Goal: Download file/media

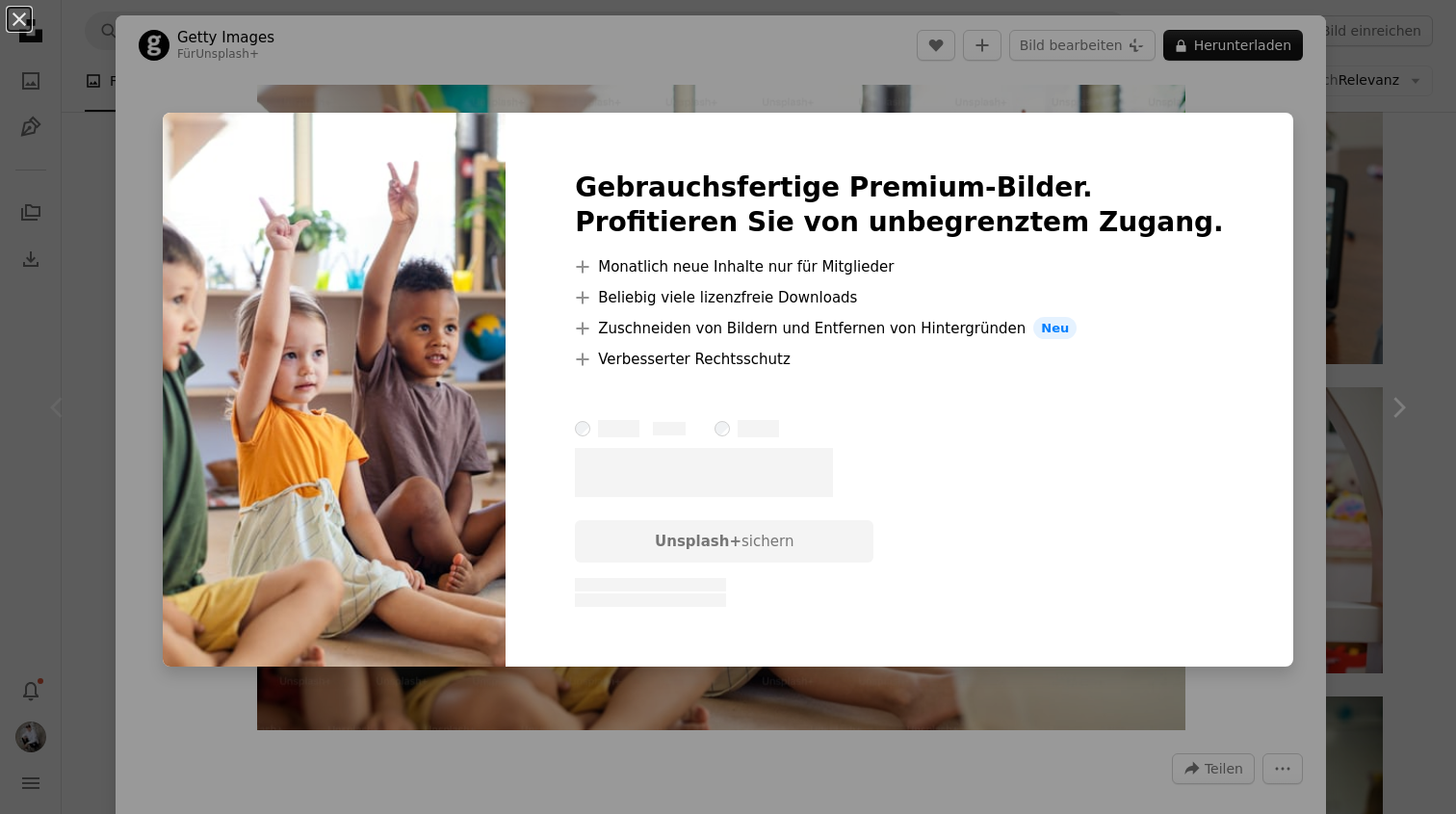
scroll to position [0, 3058]
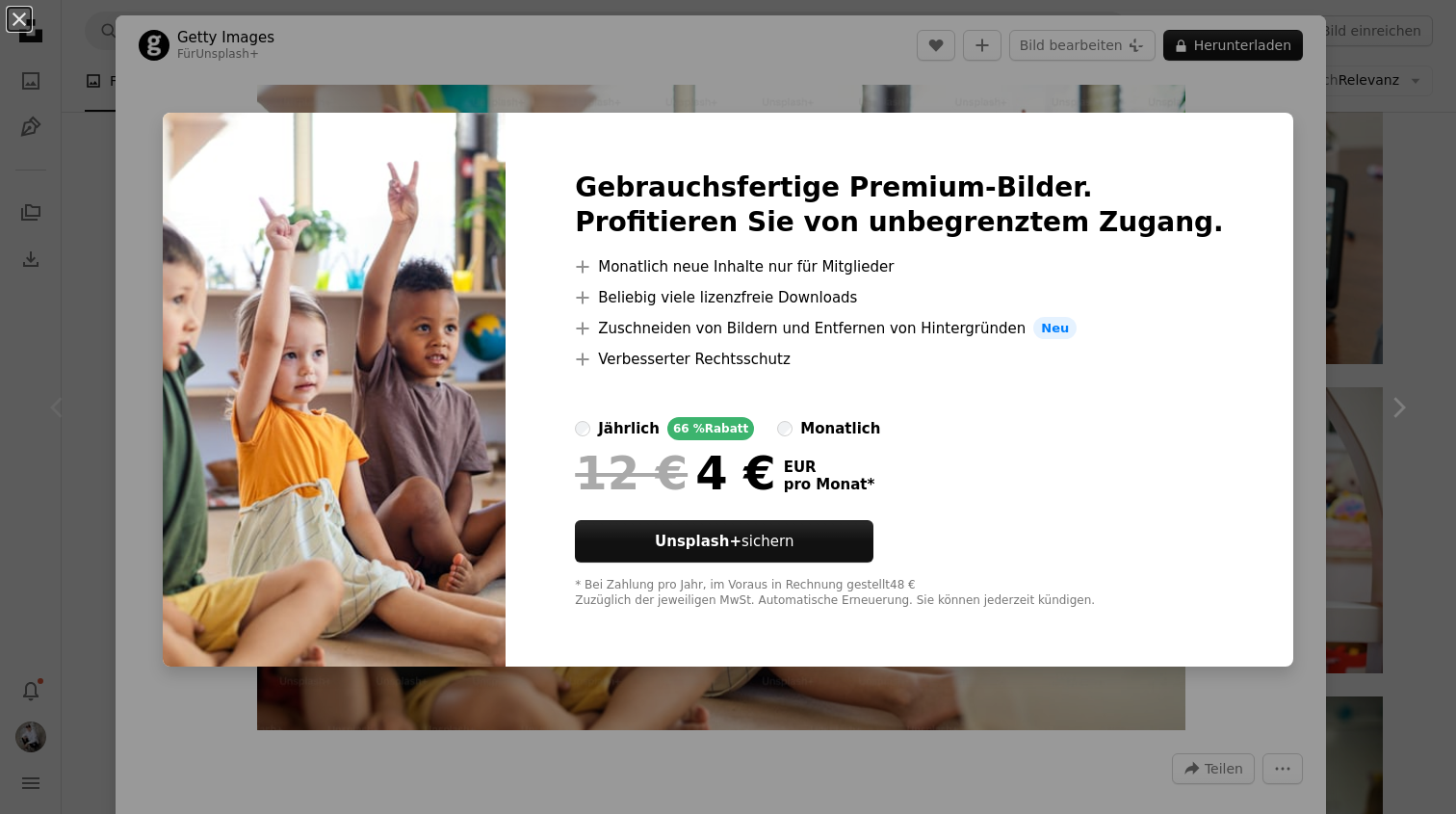
click at [1002, 102] on div "An X shape Gebrauchsfertige Premium-Bilder. Profitieren Sie von unbegrenztem Zu…" at bounding box center [728, 407] width 1456 height 814
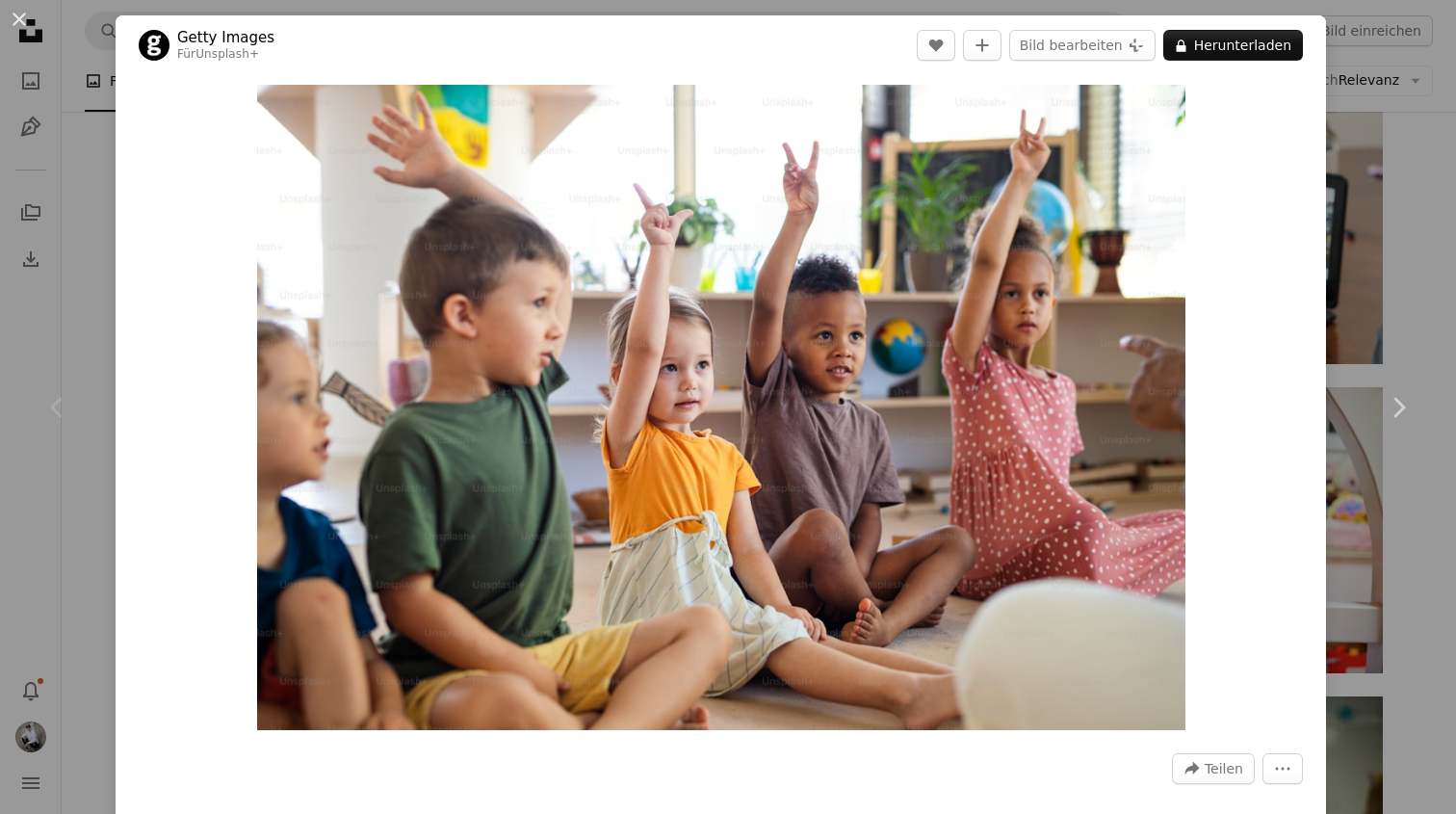
click at [1402, 139] on div "An X shape Chevron left Chevron right Getty Images Für Unsplash+ A heart A plus…" at bounding box center [728, 407] width 1456 height 814
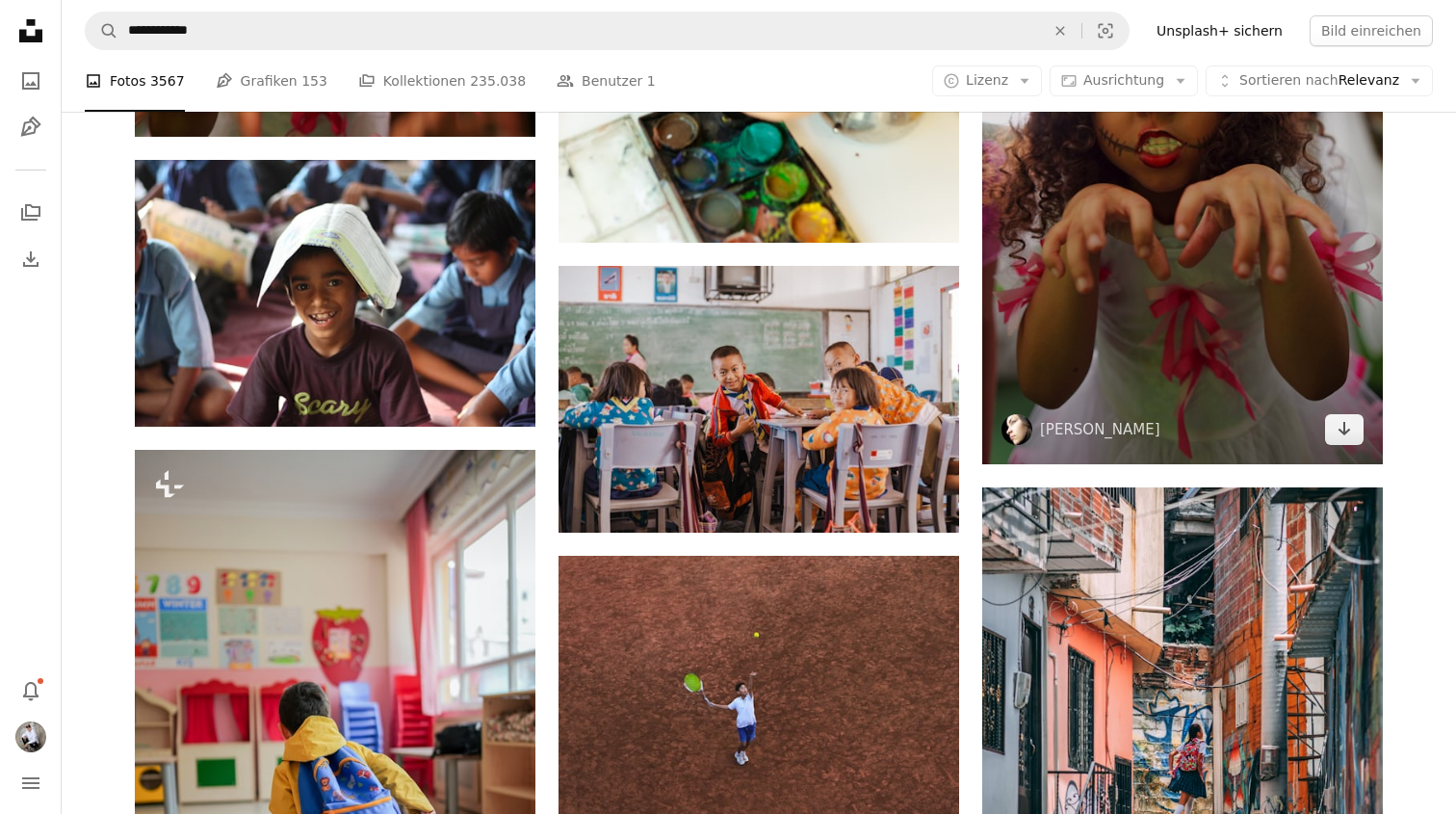
scroll to position [3375, 0]
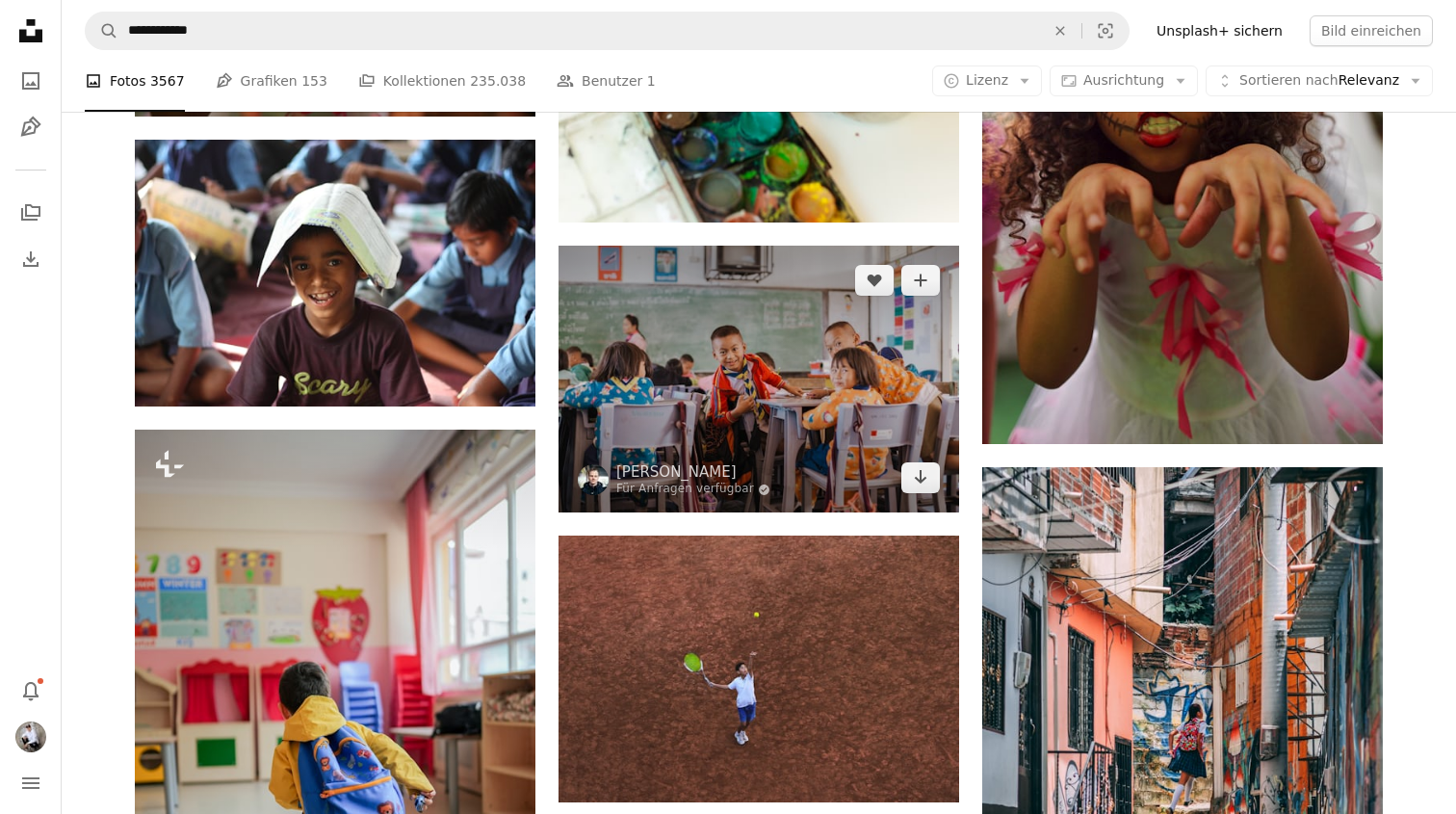
click at [735, 409] on img at bounding box center [759, 378] width 401 height 267
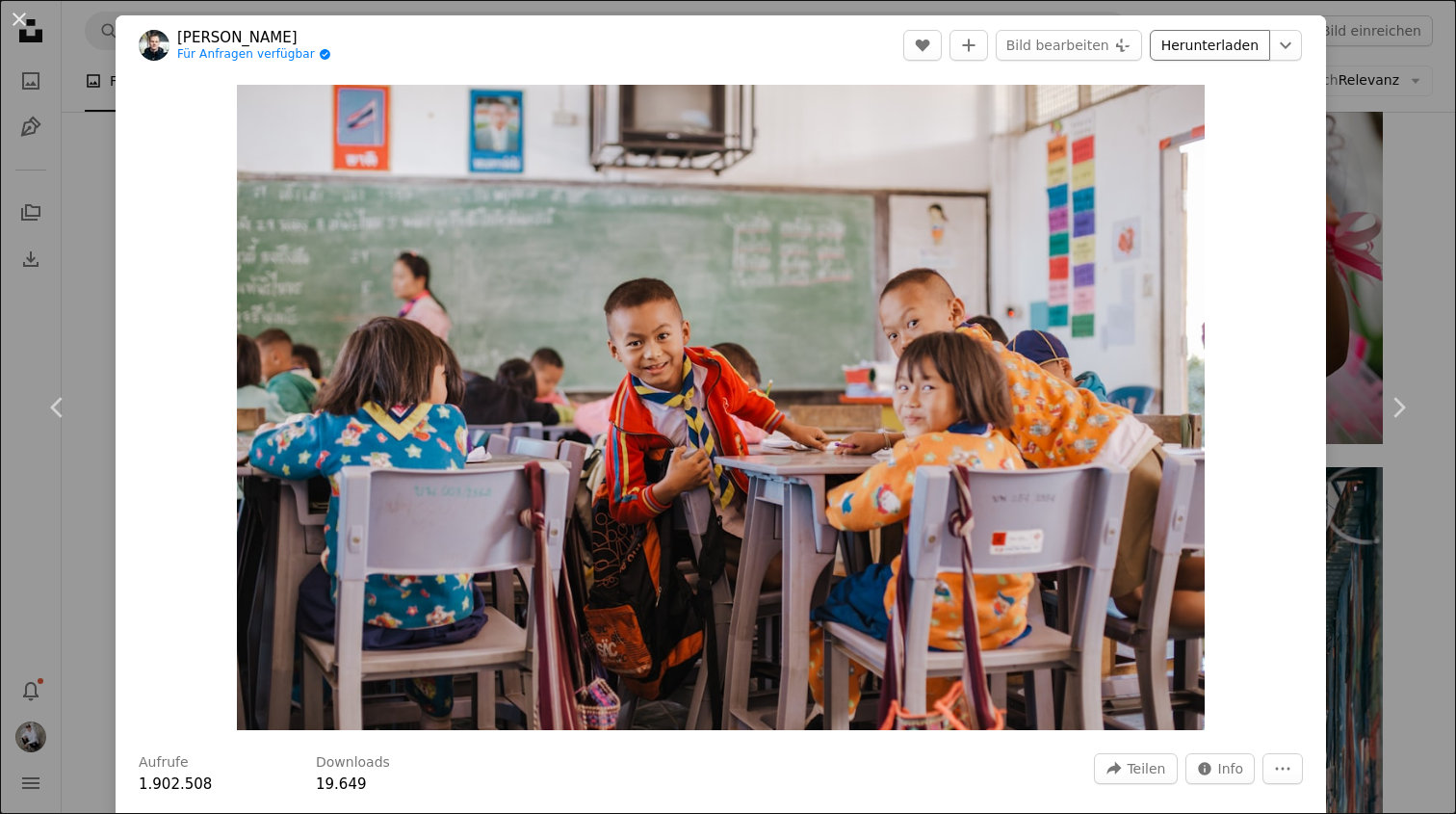
click at [1216, 43] on link "Herunterladen" at bounding box center [1210, 46] width 120 height 31
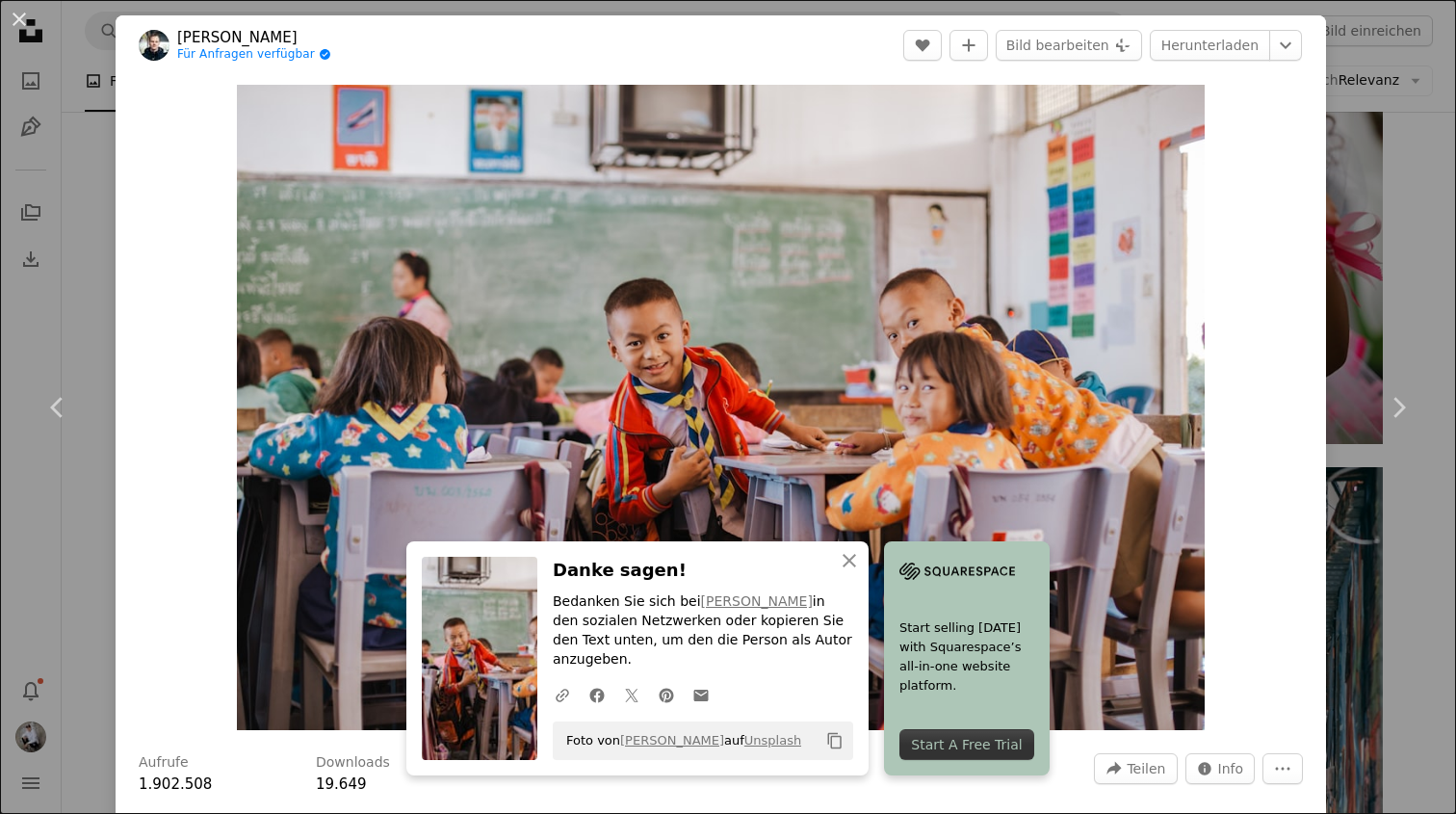
click at [1422, 55] on div "An X shape Chevron left Chevron right [PERSON_NAME] Für Anfragen verfügbar A ch…" at bounding box center [728, 407] width 1456 height 814
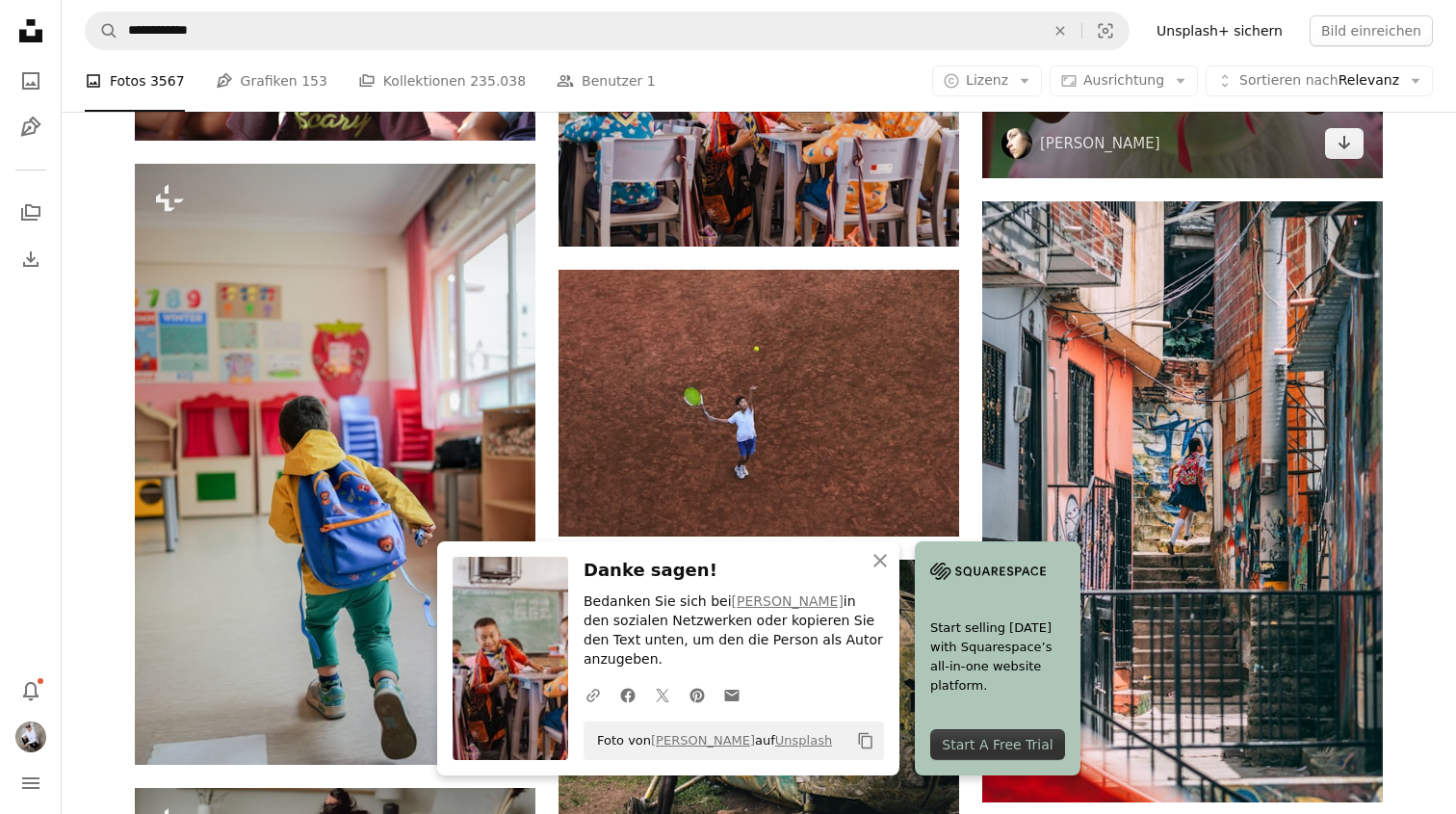
scroll to position [3643, 0]
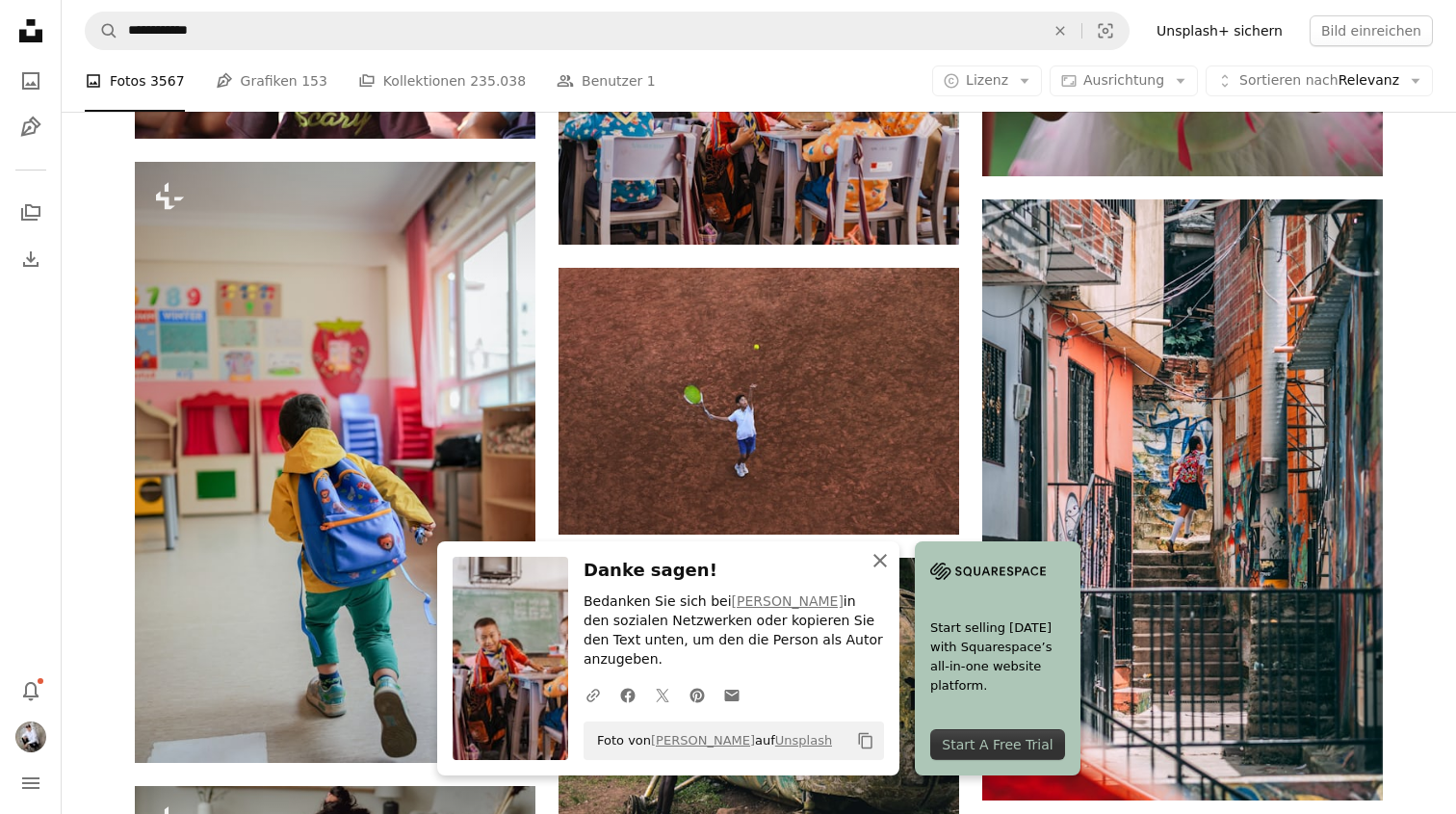
click at [876, 572] on icon "An X shape" at bounding box center [881, 561] width 23 height 23
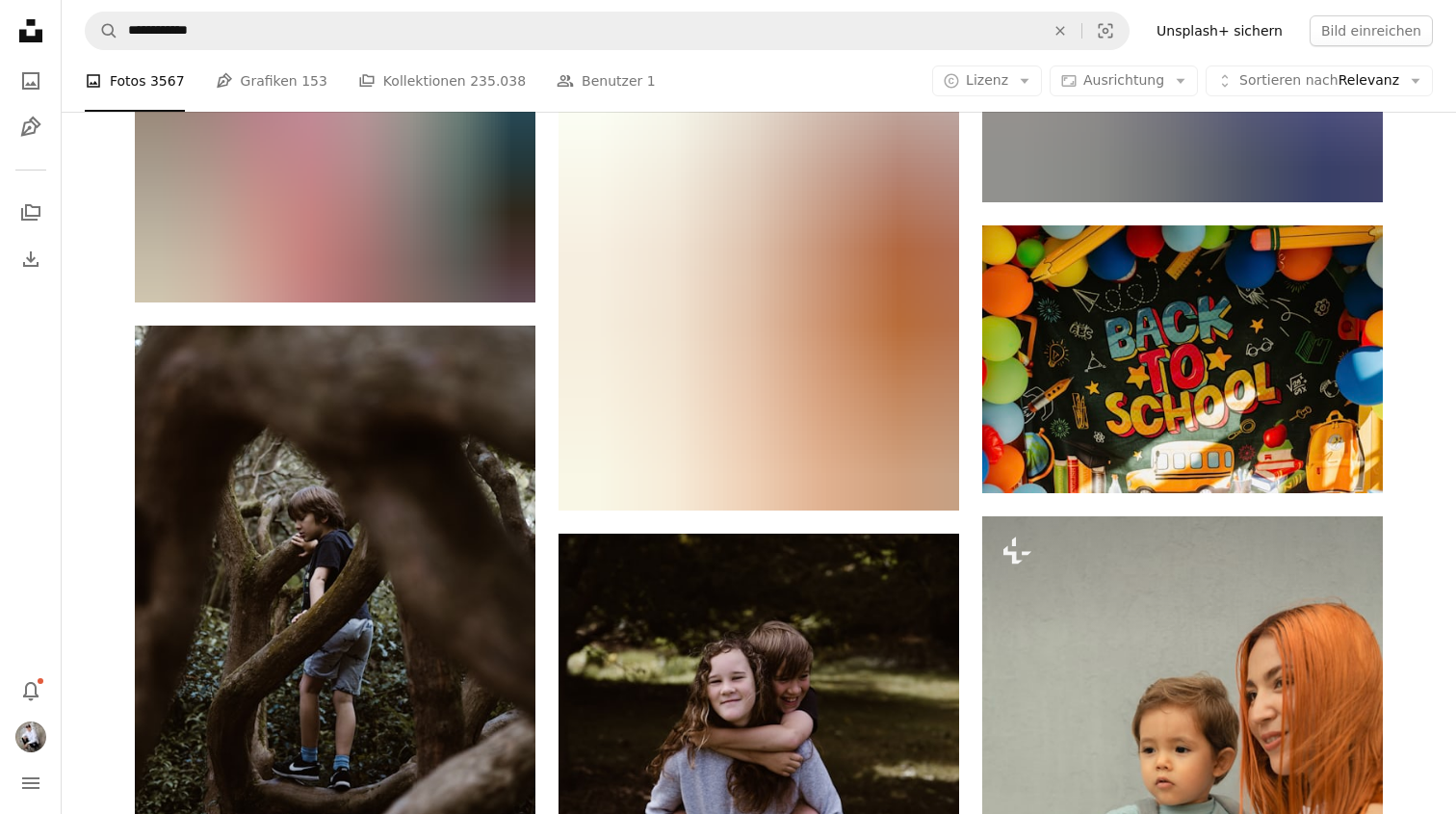
scroll to position [14535, 0]
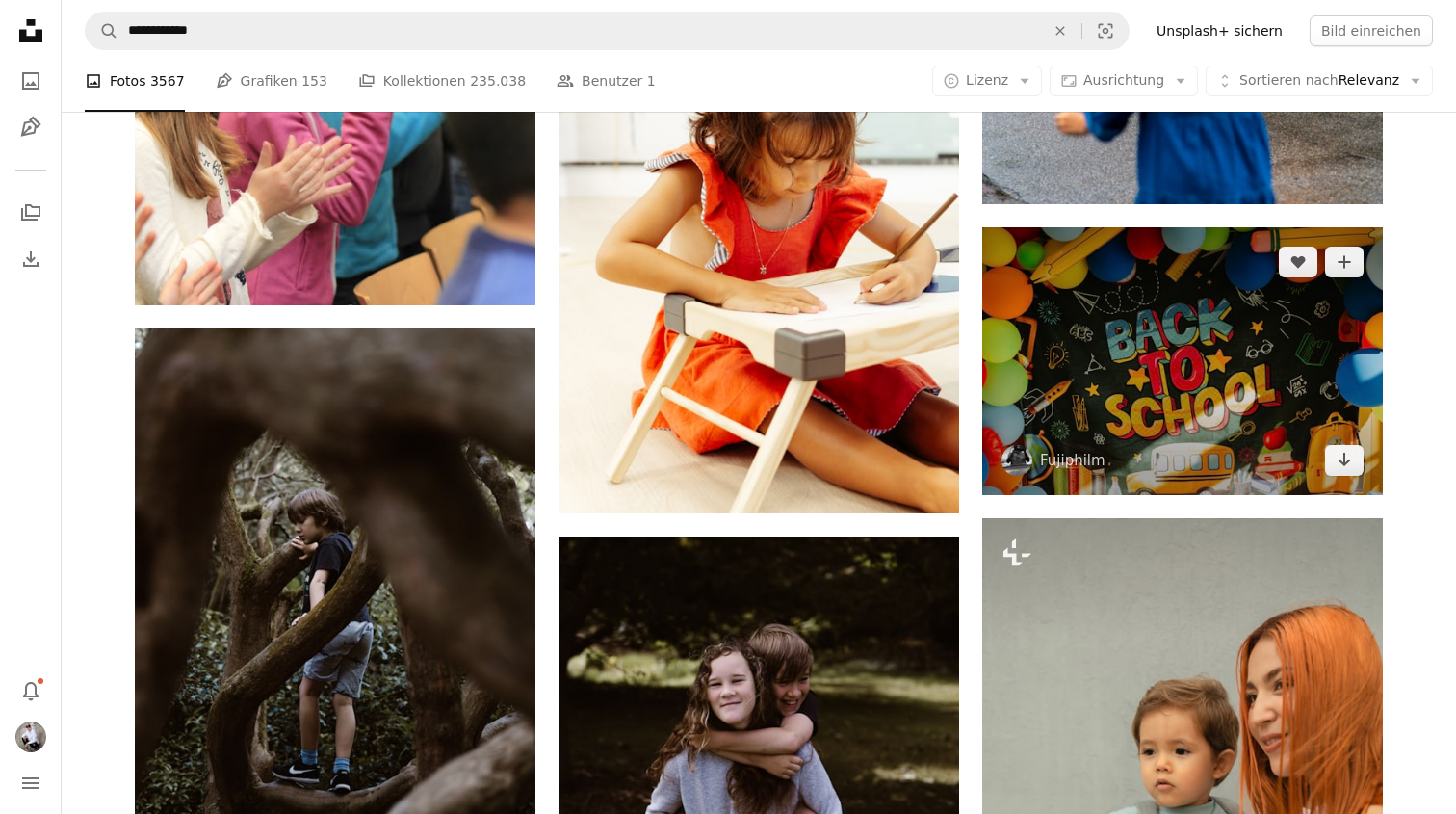
click at [1267, 397] on img at bounding box center [1182, 361] width 401 height 268
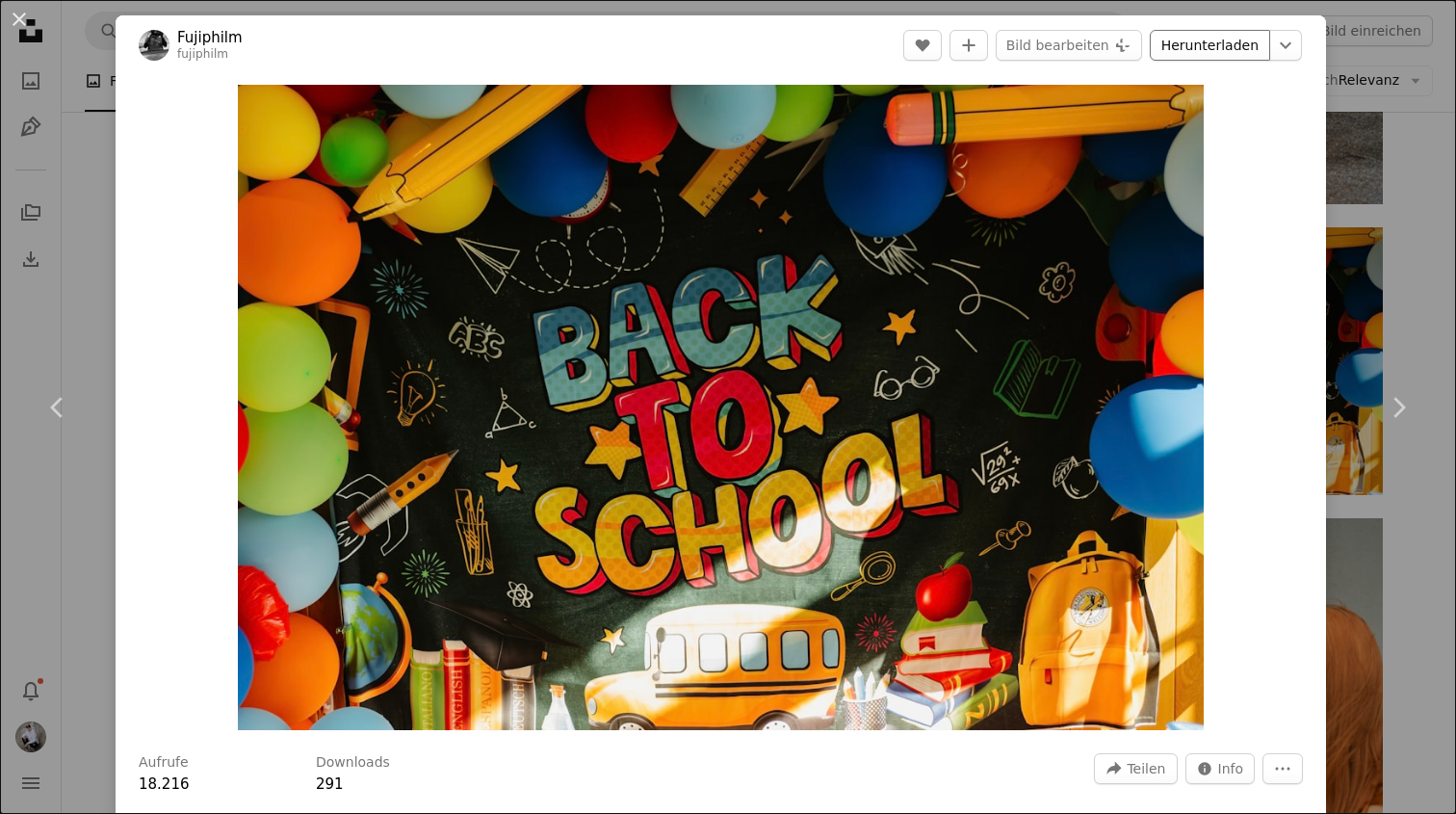
click at [1235, 54] on link "Herunterladen" at bounding box center [1210, 46] width 120 height 31
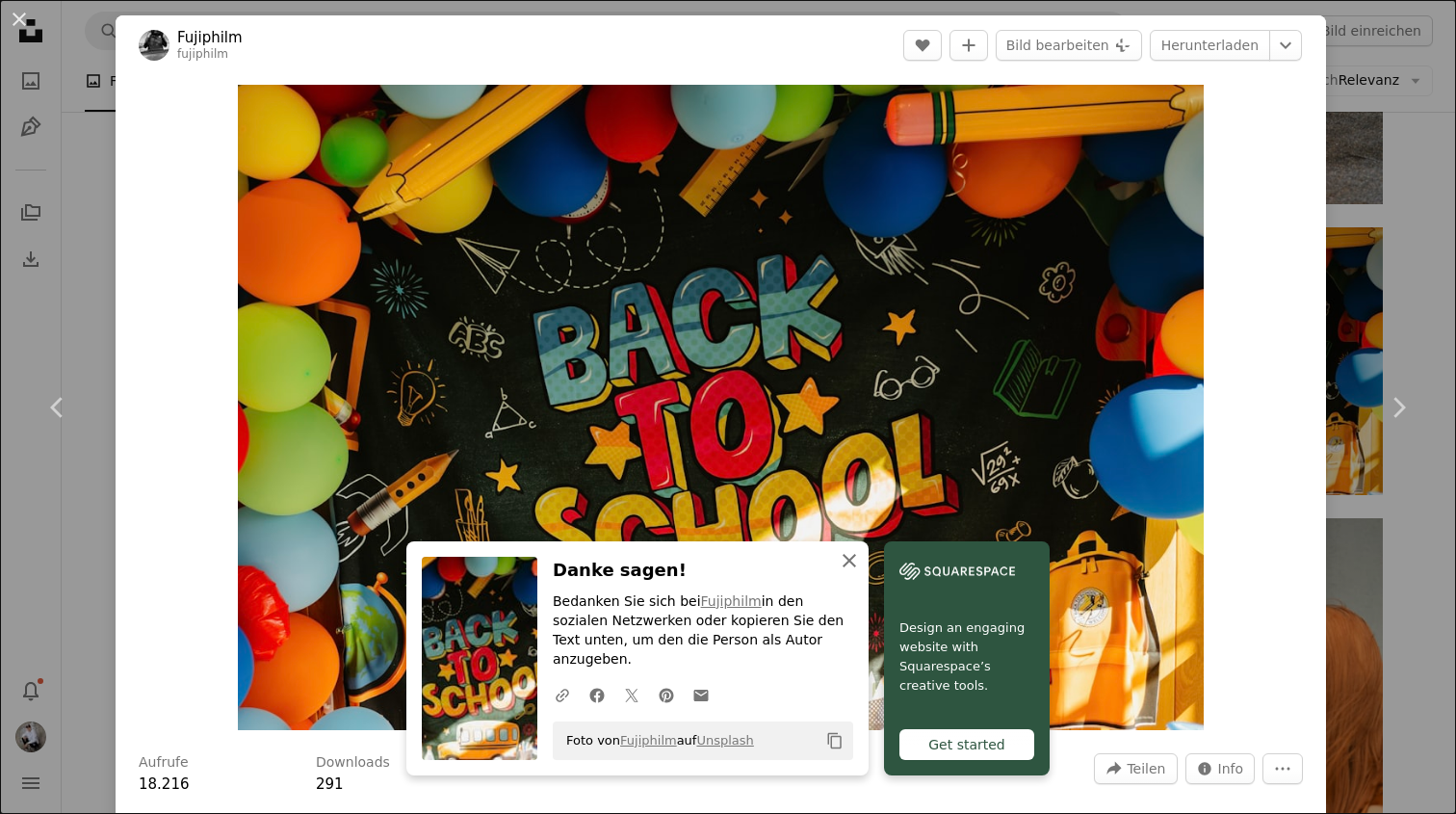
click at [844, 572] on icon "An X shape" at bounding box center [850, 561] width 23 height 23
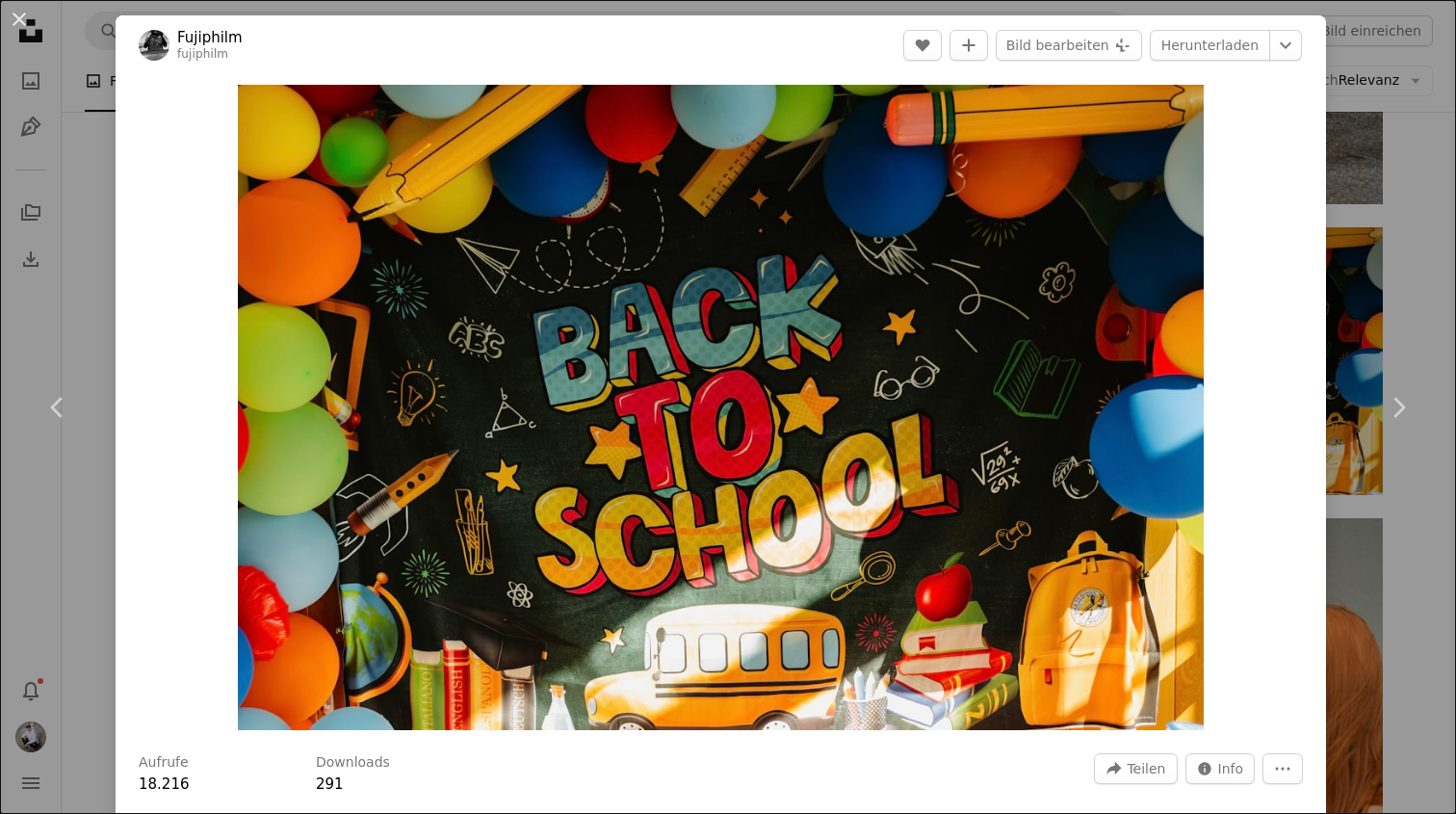
click at [1385, 177] on div "An X shape Chevron left Chevron right Fujiphilm fujiphilm A heart A plus sign B…" at bounding box center [728, 407] width 1456 height 814
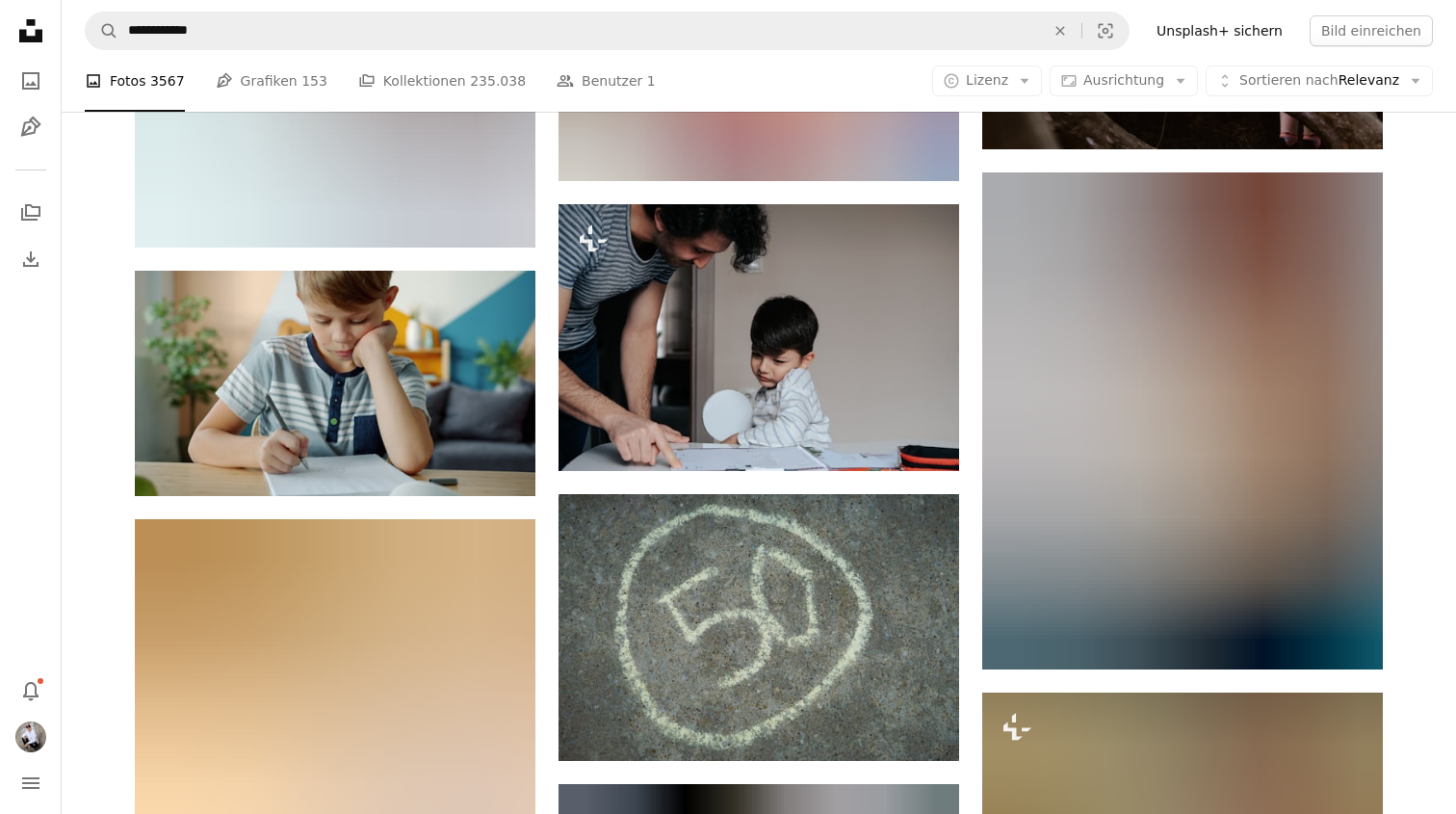
scroll to position [16560, 0]
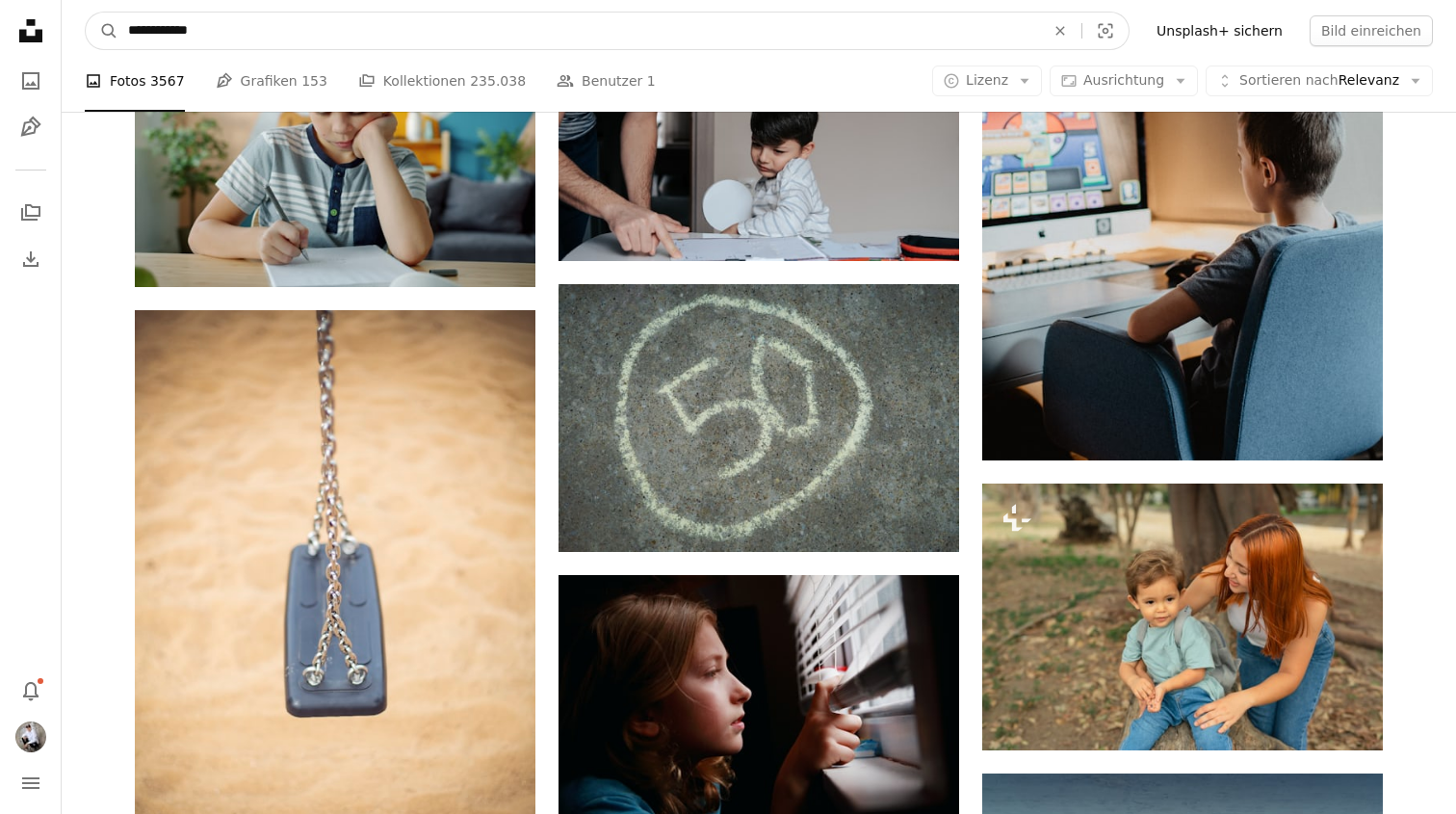
click at [146, 37] on input "**********" at bounding box center [578, 31] width 921 height 37
click at [131, 31] on input "**********" at bounding box center [578, 31] width 921 height 37
type input "**********"
click at [102, 31] on button "A magnifying glass" at bounding box center [102, 31] width 33 height 37
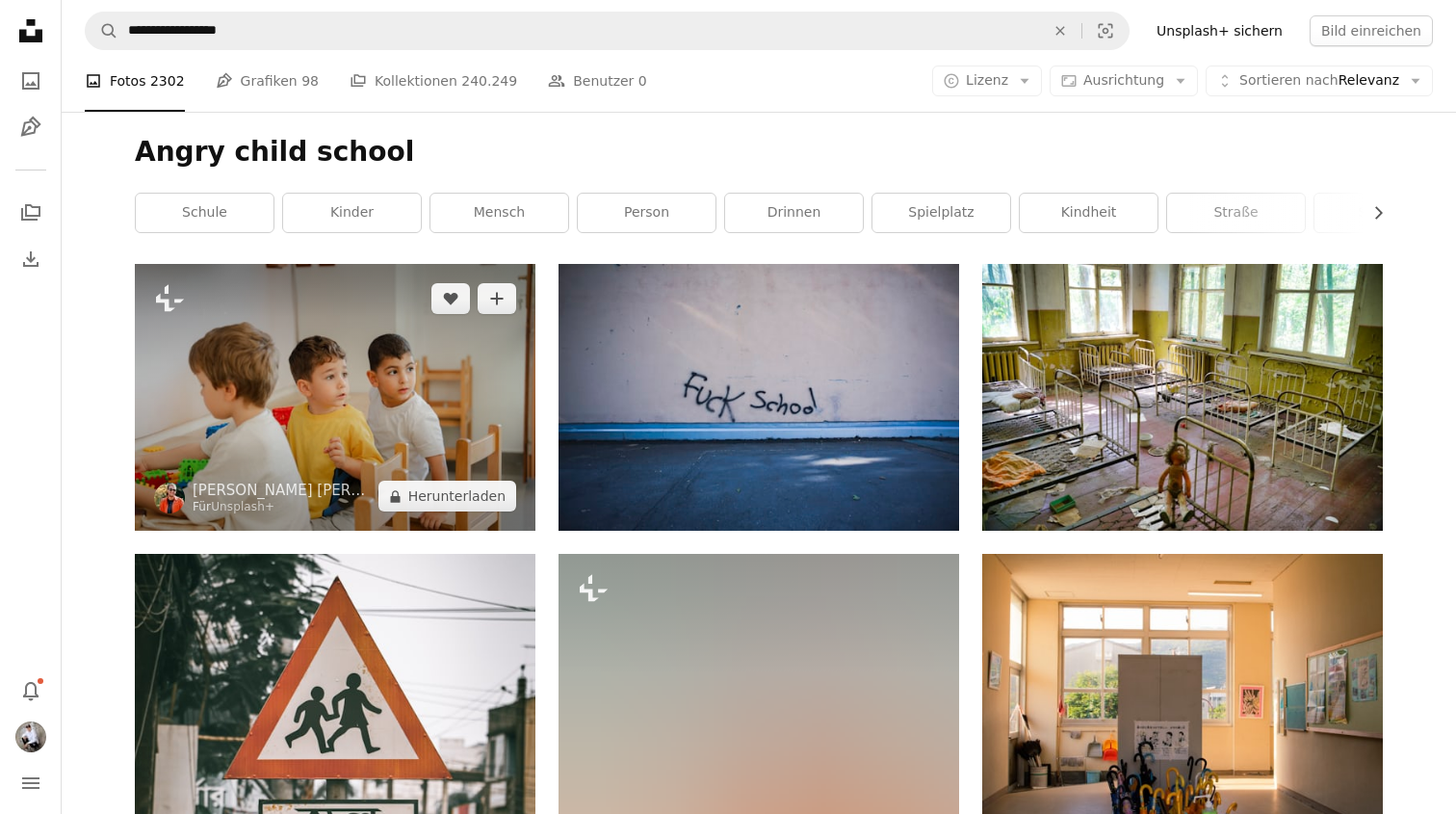
scroll to position [90, 0]
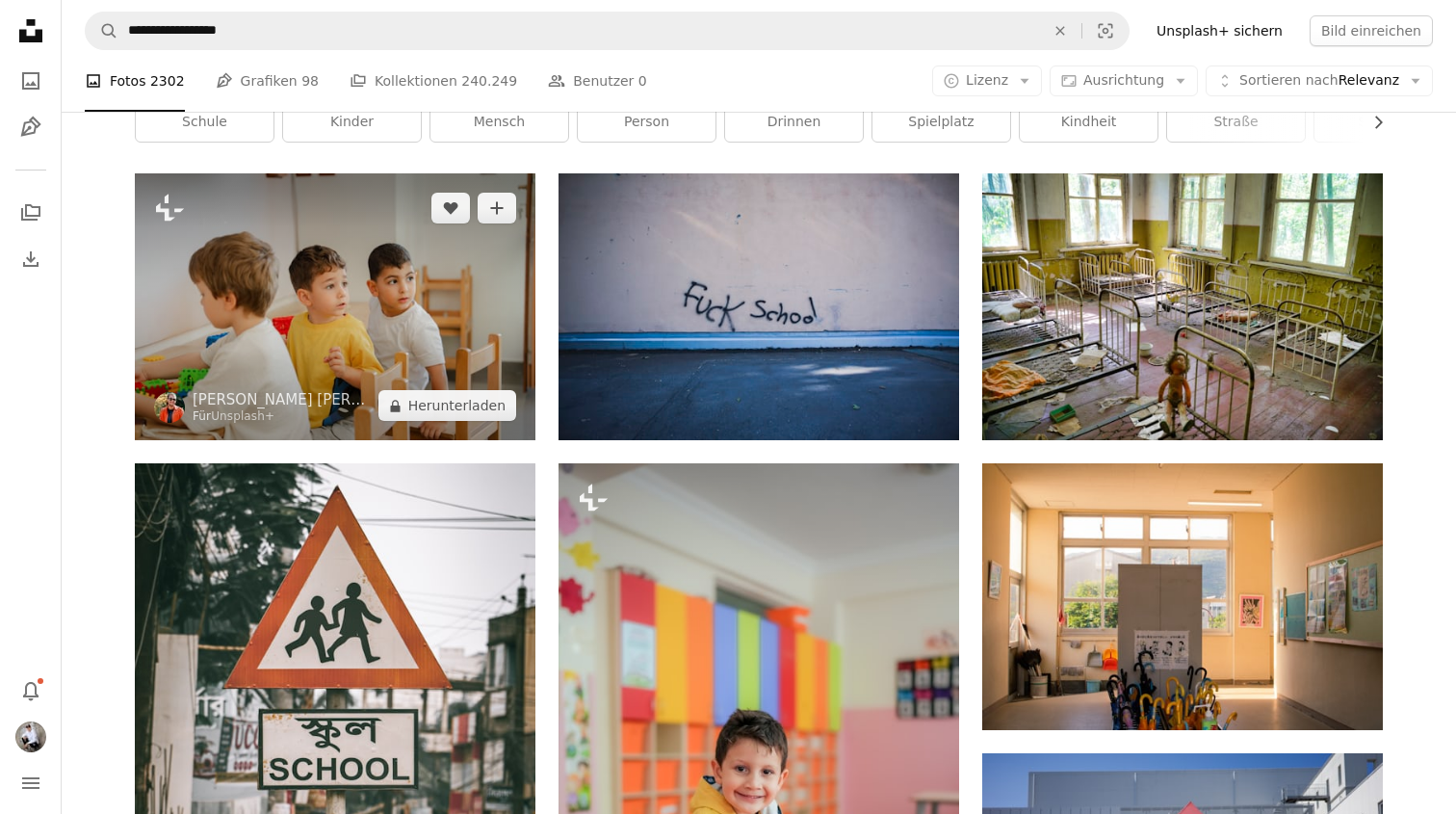
click at [400, 309] on img at bounding box center [335, 307] width 401 height 267
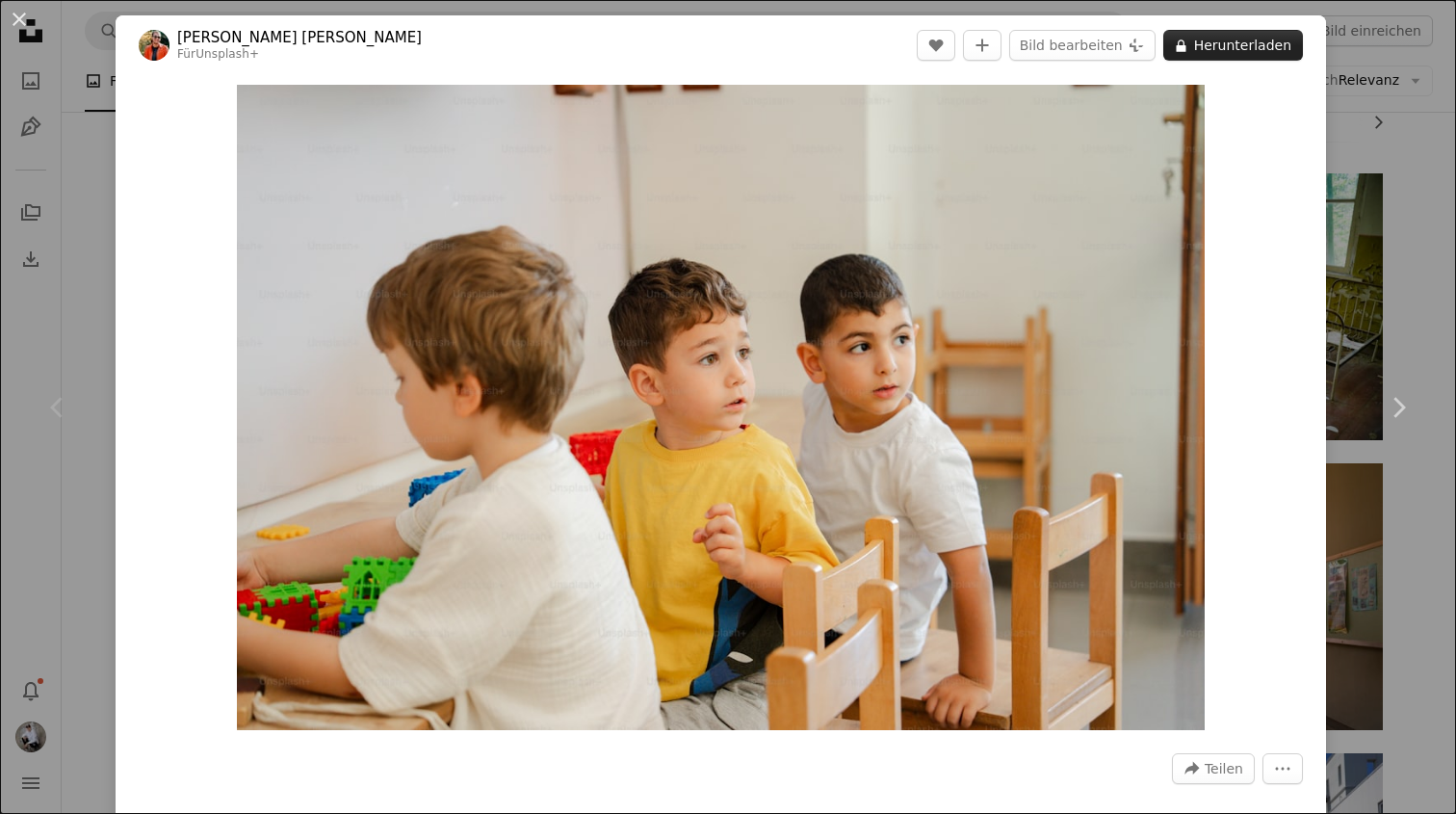
click at [1278, 49] on button "A lock Herunterladen" at bounding box center [1233, 46] width 140 height 31
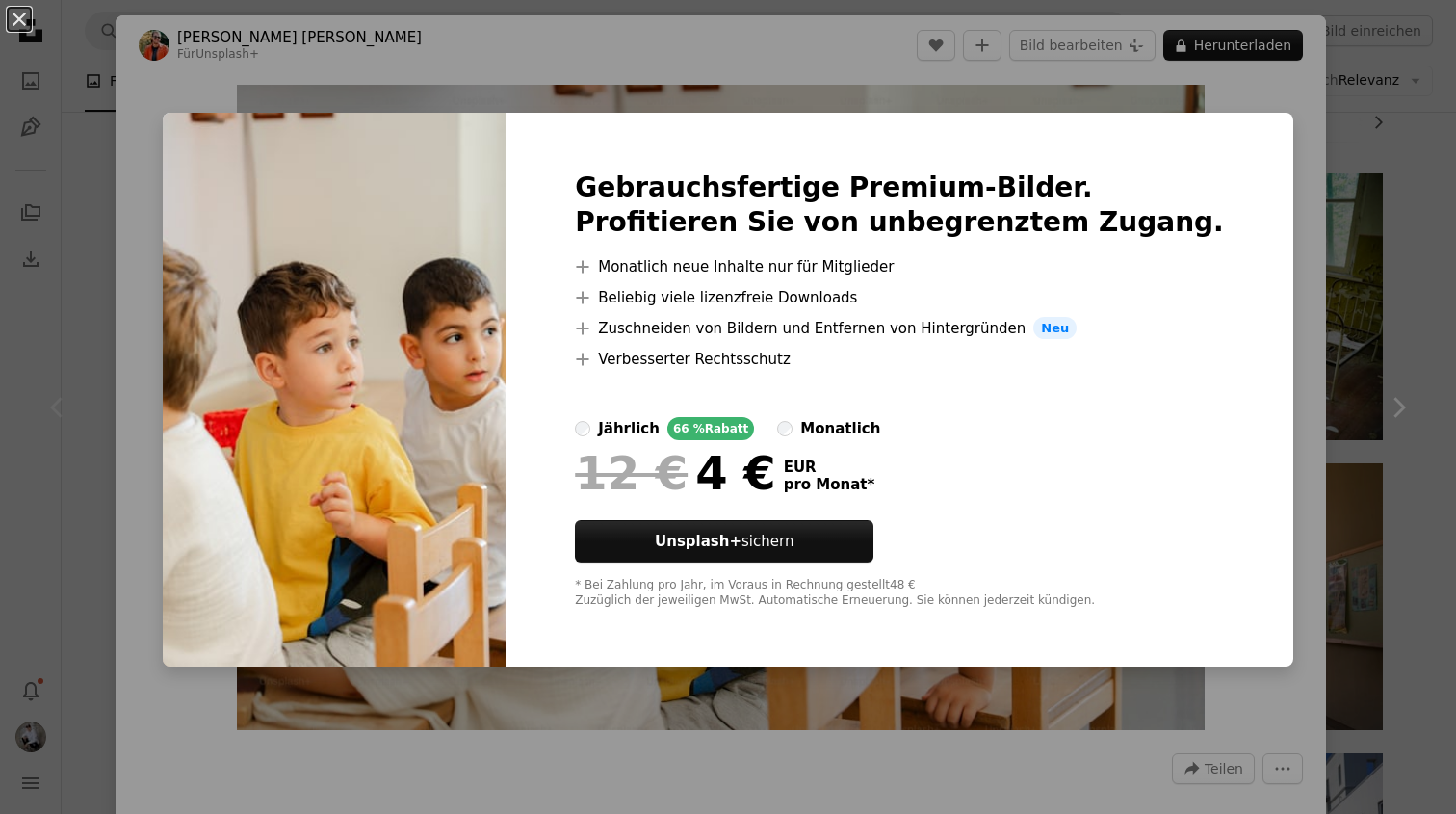
click at [1305, 242] on div "An X shape Gebrauchsfertige Premium-Bilder. Profitieren Sie von unbegrenztem Zu…" at bounding box center [728, 407] width 1456 height 814
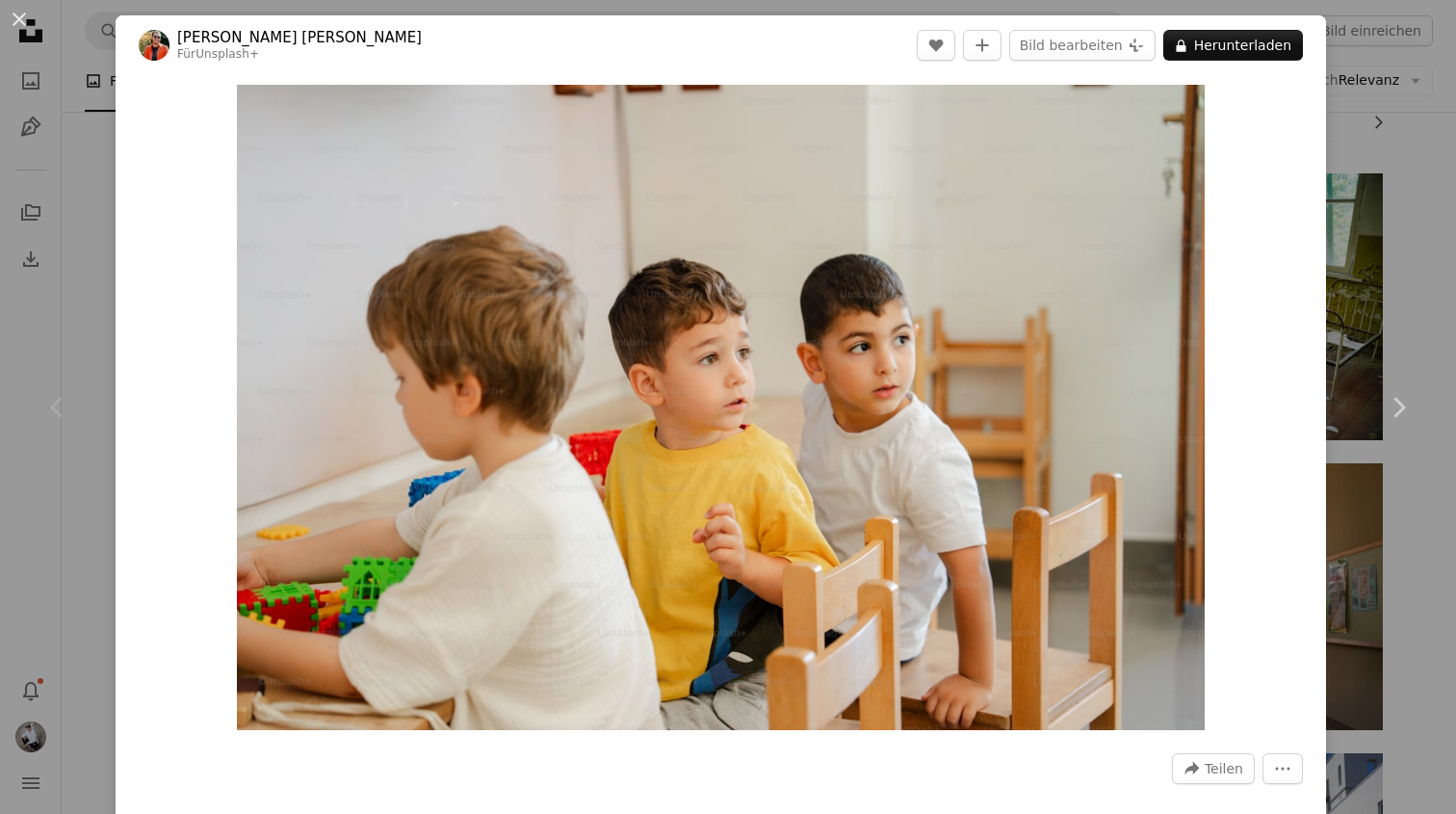
click at [1358, 224] on div "An X shape Chevron left Chevron right [PERSON_NAME] [PERSON_NAME] Für Unsplash+…" at bounding box center [728, 407] width 1456 height 814
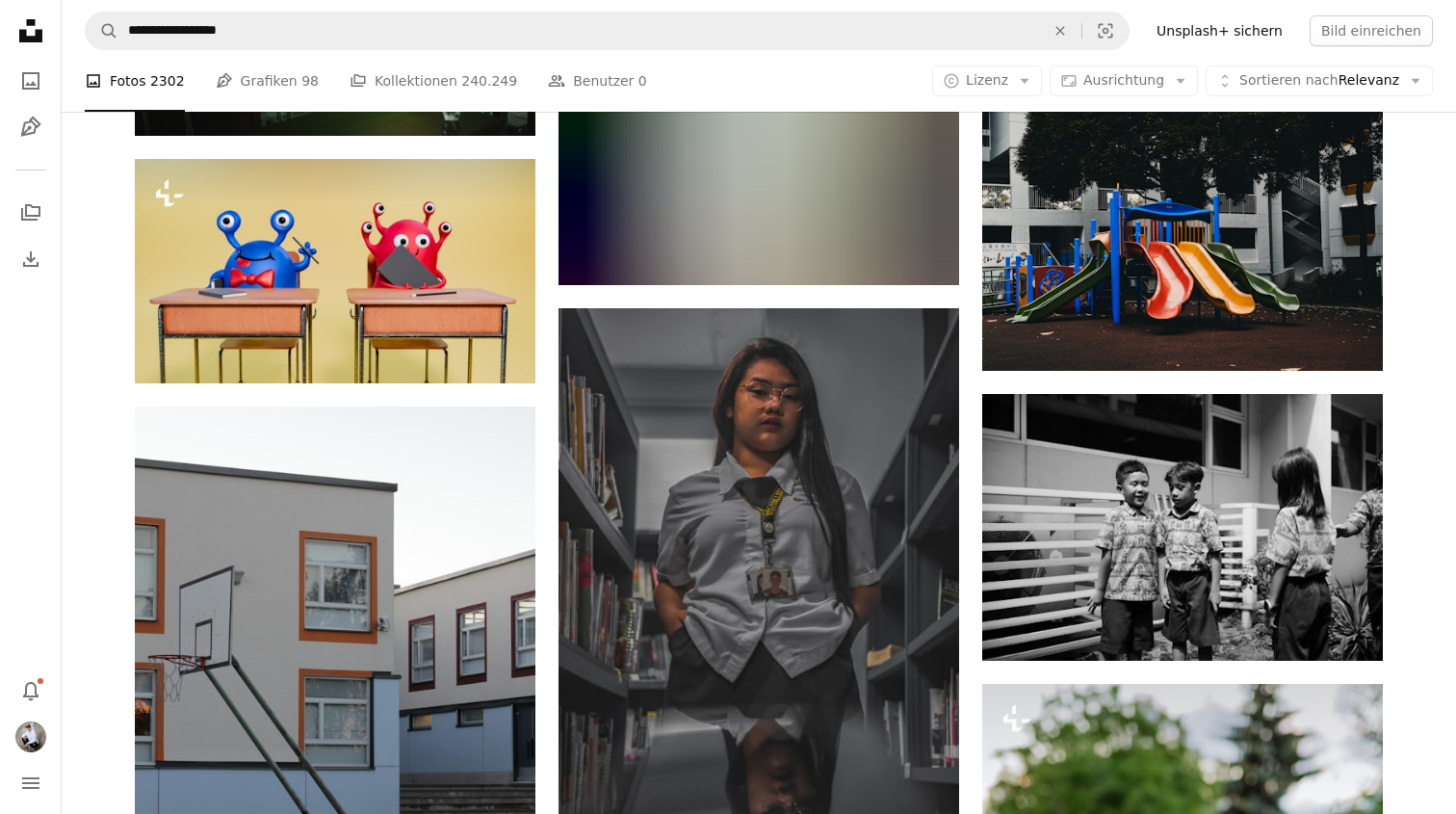
scroll to position [6881, 0]
